Goal: Find specific page/section: Find specific page/section

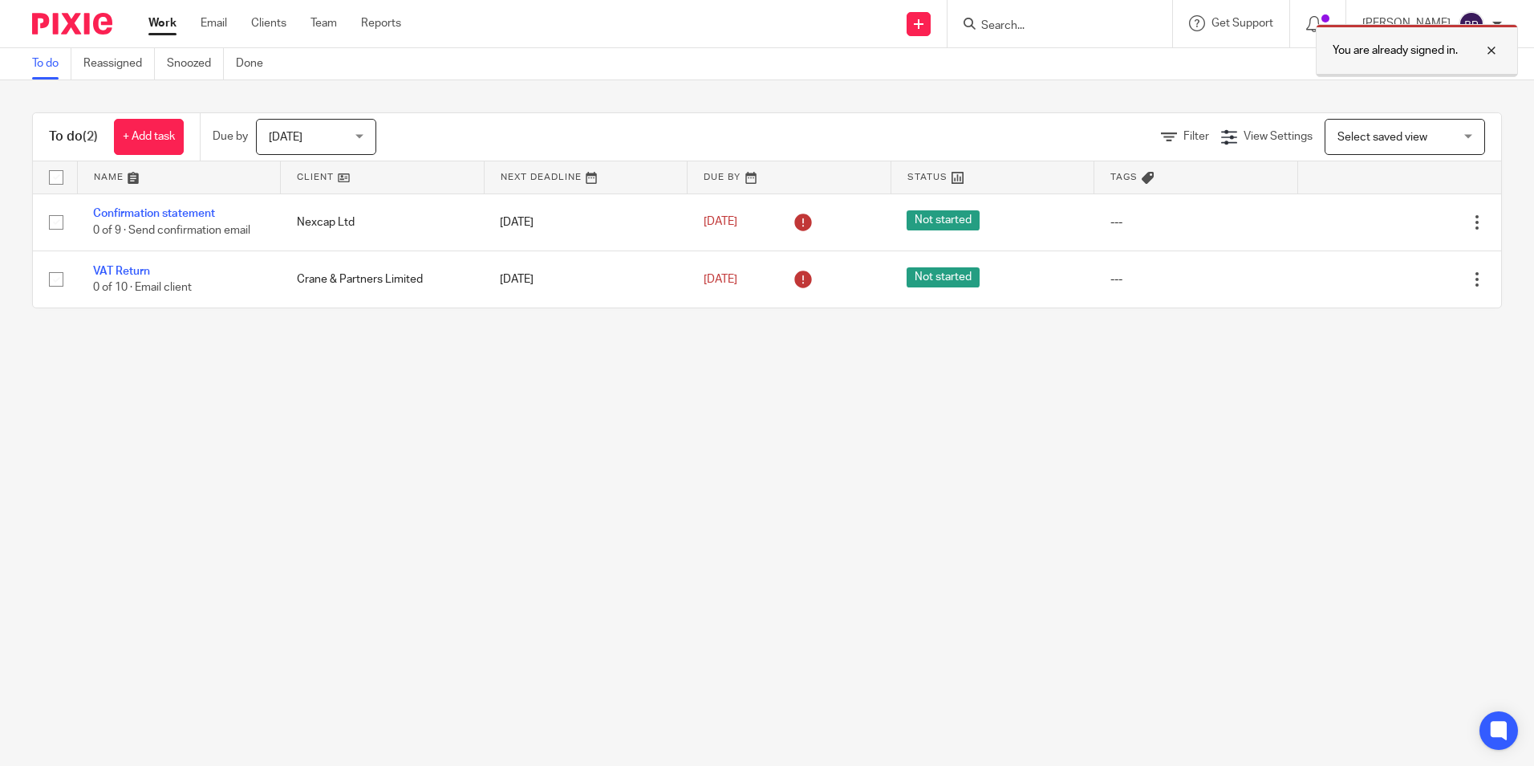
click at [1486, 49] on div at bounding box center [1479, 50] width 43 height 19
click at [666, 451] on main "To do Reassigned Snoozed Done To do (2) + Add task Due by [DATE] [DATE] [DATE] …" at bounding box center [767, 383] width 1534 height 766
click at [1017, 19] on input "Search" at bounding box center [1052, 26] width 144 height 14
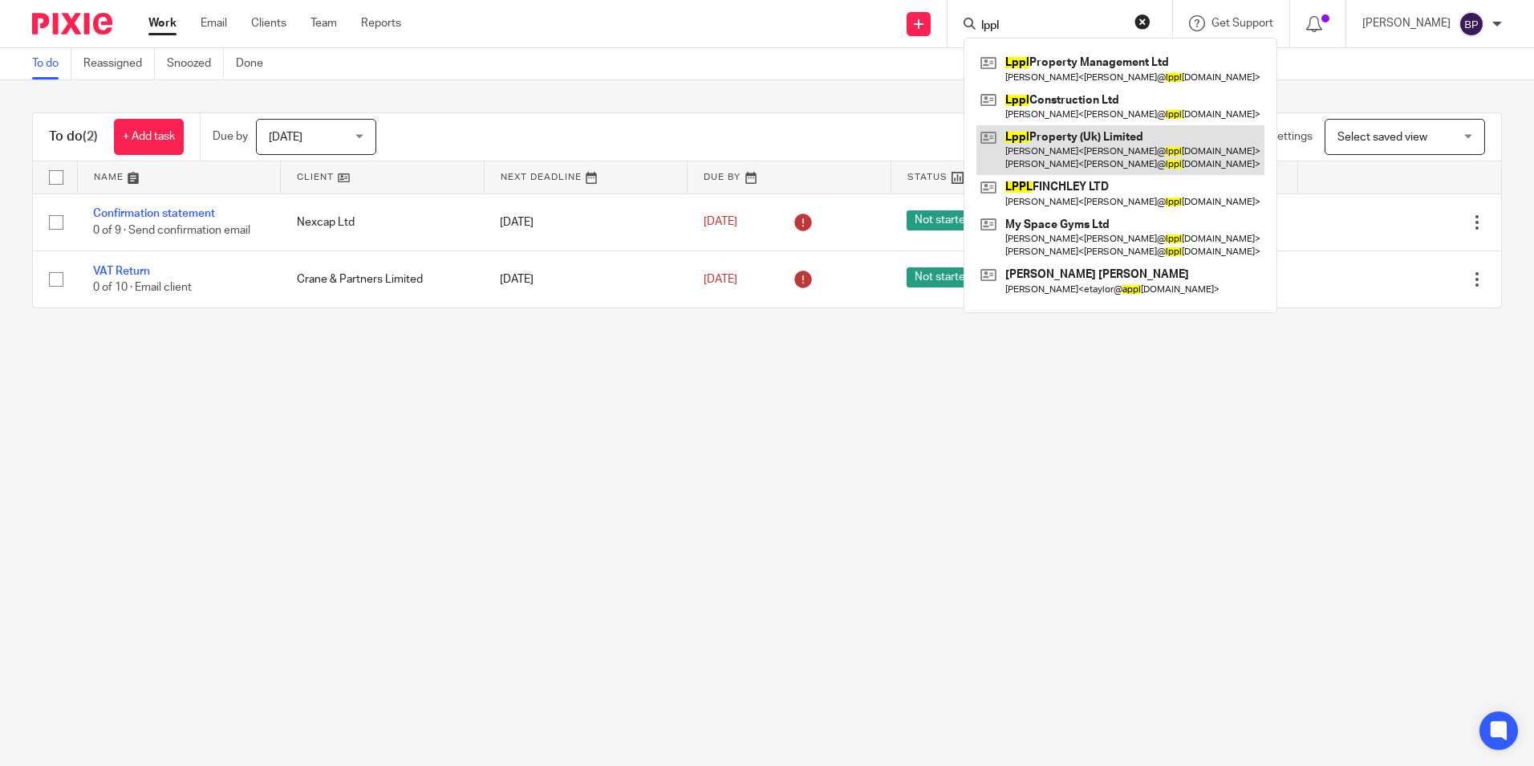
type input "lppl"
click at [1119, 147] on link at bounding box center [1121, 150] width 288 height 50
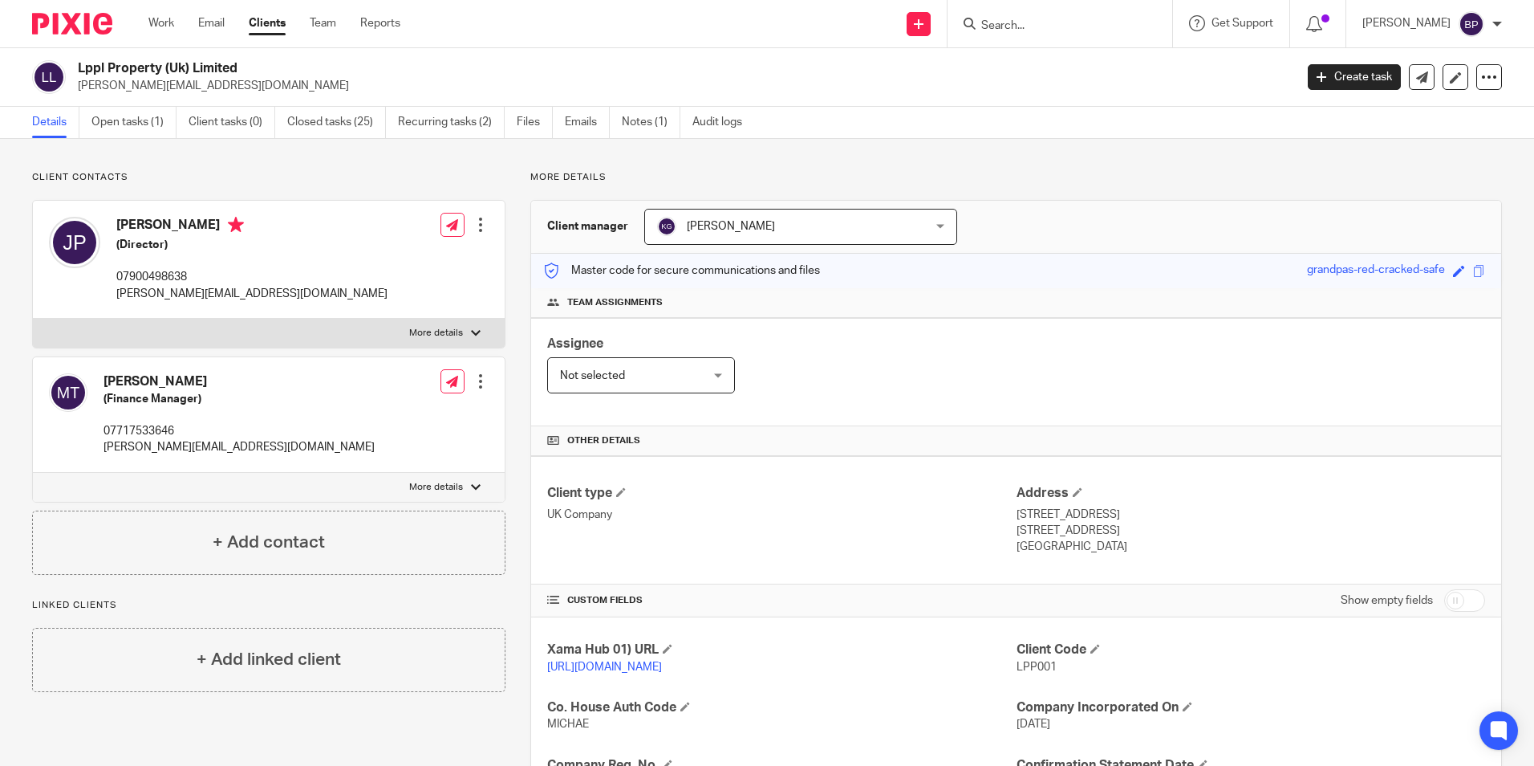
click at [874, 371] on div "Assignee Not selected Not selected Not selected Aarshika Awale Aayush Niraula A…" at bounding box center [1016, 372] width 970 height 108
click at [1077, 180] on p "More details" at bounding box center [1016, 177] width 972 height 13
